Goal: Information Seeking & Learning: Learn about a topic

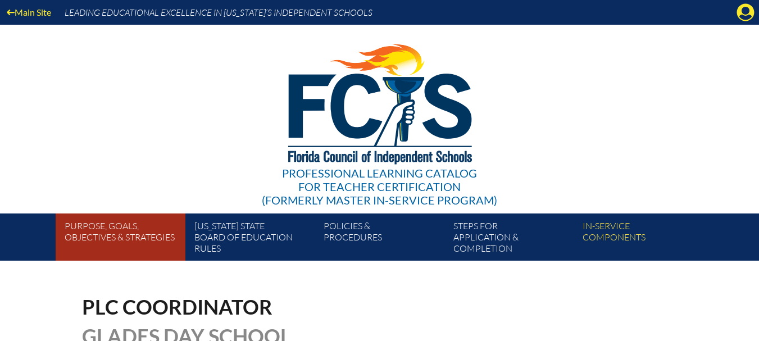
click at [125, 236] on link "Purpose, goals, objectives & strategies" at bounding box center [124, 239] width 129 height 43
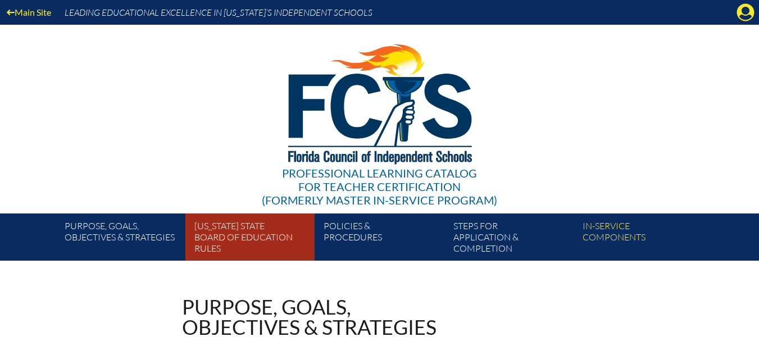
click at [238, 246] on link "Florida State Board of Education rules" at bounding box center [254, 239] width 129 height 43
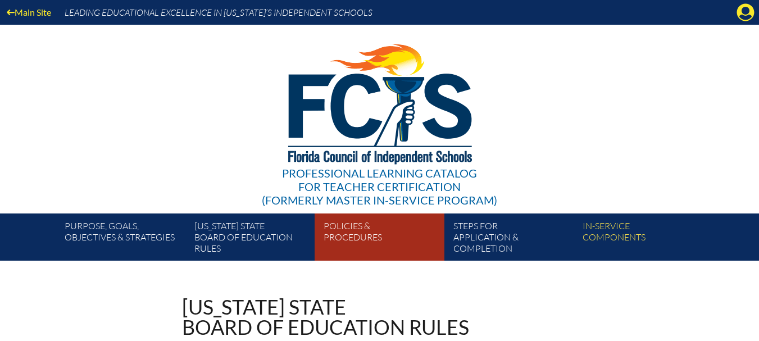
click at [346, 245] on link "Policies & Procedures" at bounding box center [383, 239] width 129 height 43
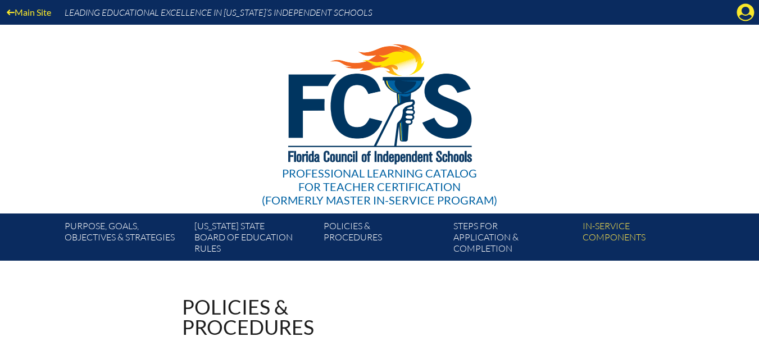
click at [604, 175] on div "Professional Learning Catalog for Teacher Certification (formerly Master In-ser…" at bounding box center [379, 119] width 683 height 189
click at [749, 10] on icon at bounding box center [745, 12] width 17 height 17
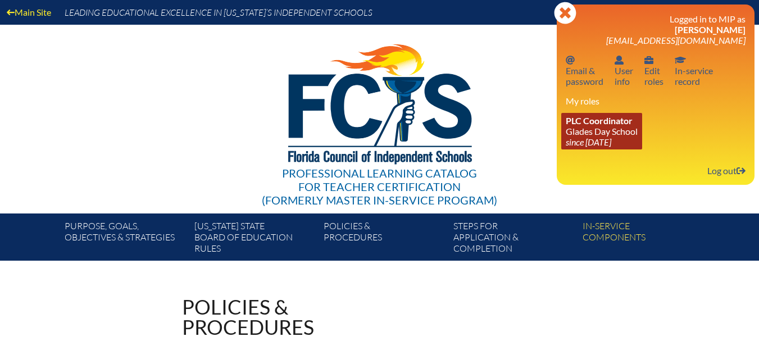
click at [603, 139] on icon "since [DATE]" at bounding box center [588, 141] width 45 height 11
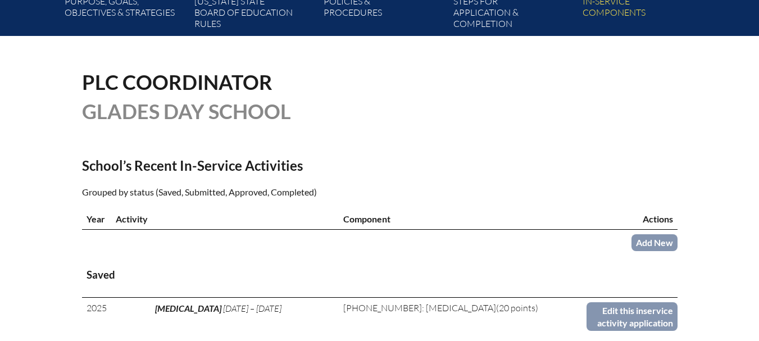
scroll to position [56, 0]
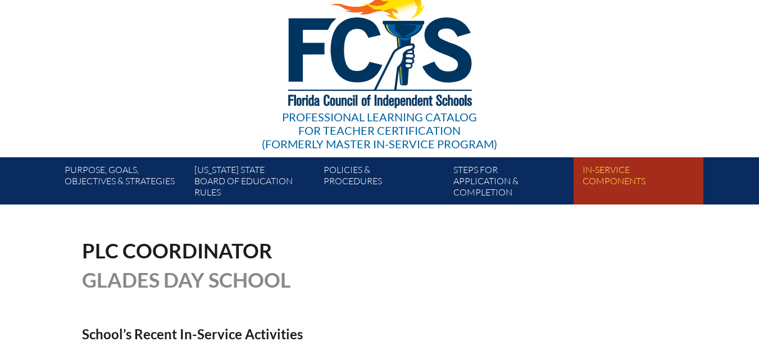
click at [606, 186] on link "In-service components" at bounding box center [642, 183] width 129 height 43
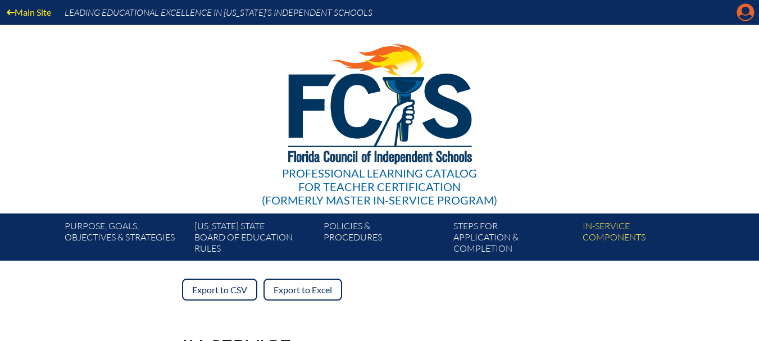
click at [750, 13] on icon at bounding box center [745, 12] width 17 height 17
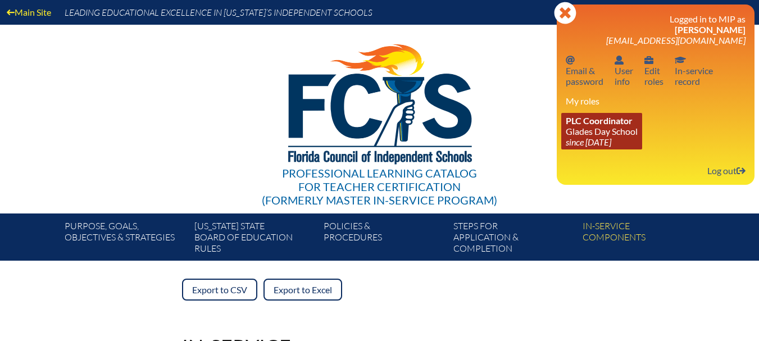
click at [610, 135] on link "PLC Coordinator Glades Day School since 2022 Aug 1" at bounding box center [601, 131] width 81 height 37
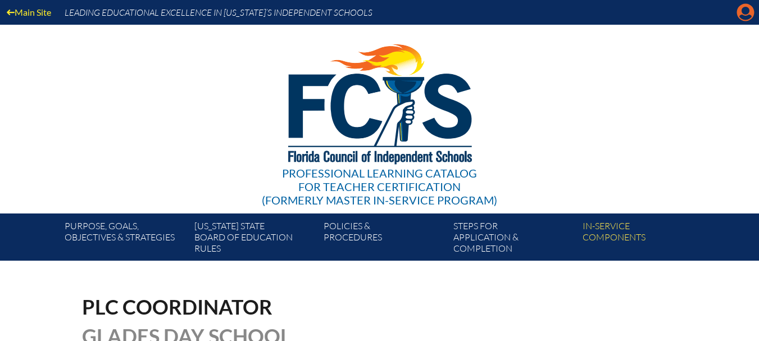
click at [746, 19] on icon "Manage account" at bounding box center [745, 12] width 18 height 18
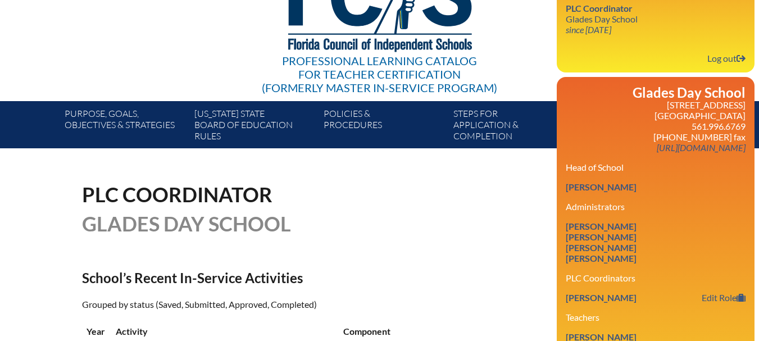
scroll to position [168, 0]
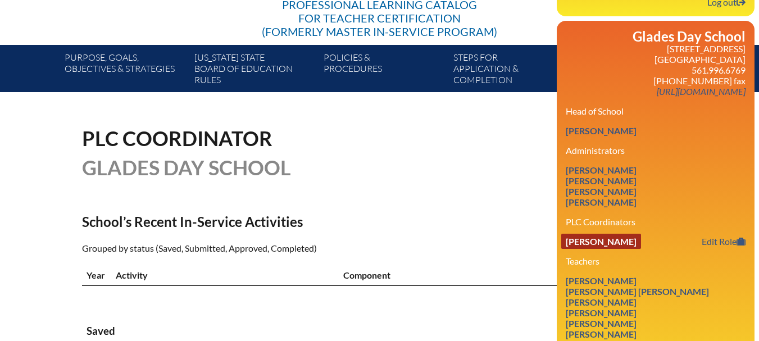
click at [606, 235] on link "[PERSON_NAME]" at bounding box center [601, 241] width 80 height 15
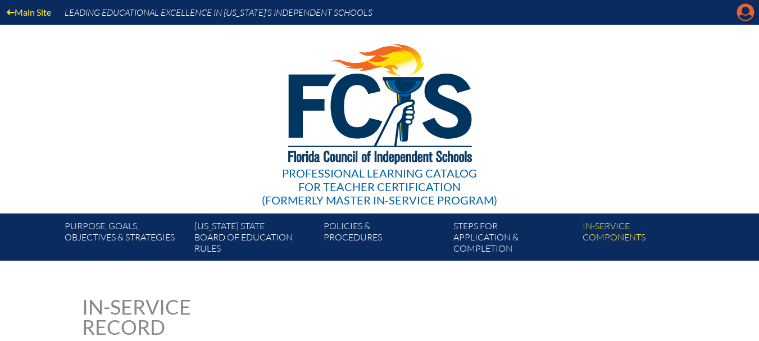
click at [745, 10] on icon "Manage account" at bounding box center [745, 12] width 18 height 18
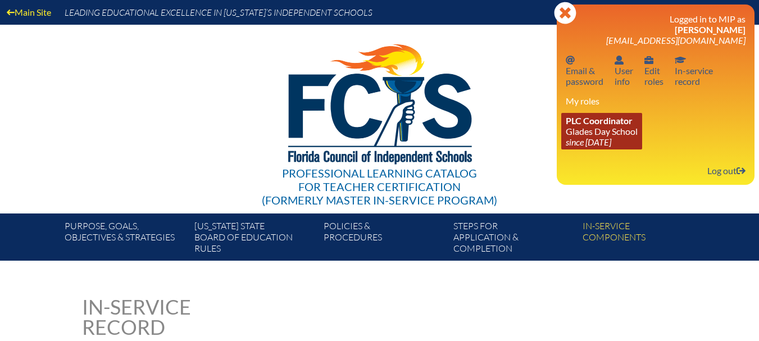
click at [605, 135] on link "PLC Coordinator Glades Day School since 2022 Aug 1" at bounding box center [601, 131] width 81 height 37
